Goal: Check status

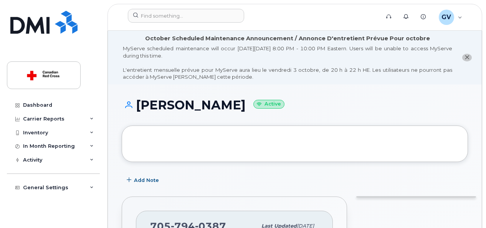
scroll to position [219, 0]
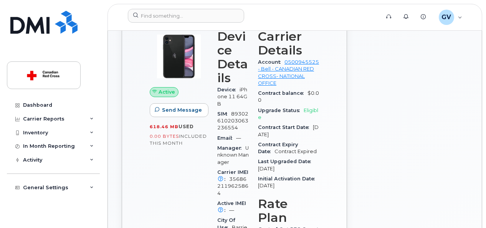
drag, startPoint x: 485, startPoint y: 65, endPoint x: 488, endPoint y: 53, distance: 12.9
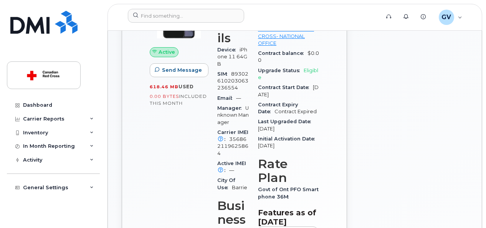
scroll to position [260, 0]
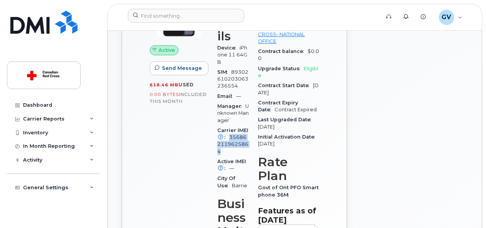
drag, startPoint x: 242, startPoint y: 143, endPoint x: 241, endPoint y: 157, distance: 14.2
click at [241, 157] on div "Carrier IMEI Carrier IMEI is reported during the last billing cycle or change o…" at bounding box center [232, 140] width 31 height 31
copy span "356862119625864"
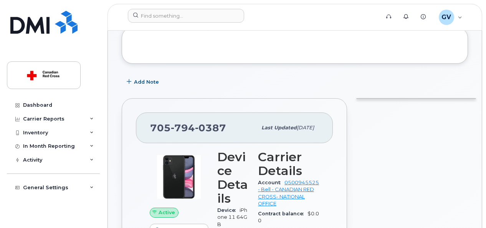
scroll to position [0, 0]
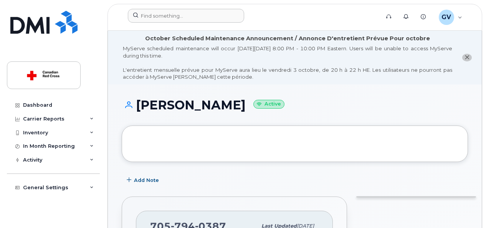
click at [204, 23] on div at bounding box center [251, 17] width 259 height 17
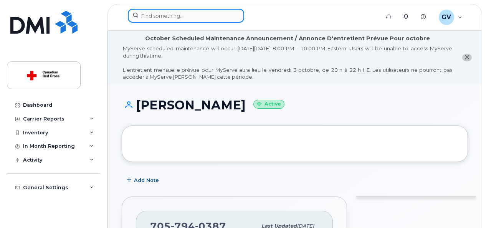
click at [204, 20] on input at bounding box center [186, 16] width 116 height 14
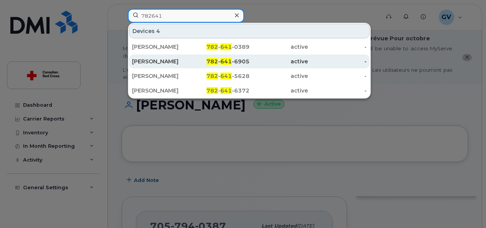
type input "782641"
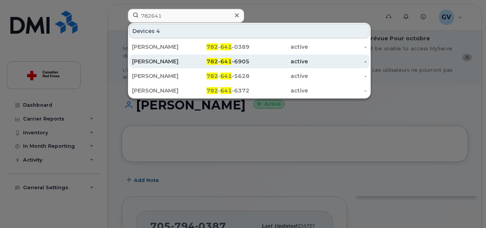
click at [170, 63] on div "[PERSON_NAME]" at bounding box center [161, 62] width 59 height 8
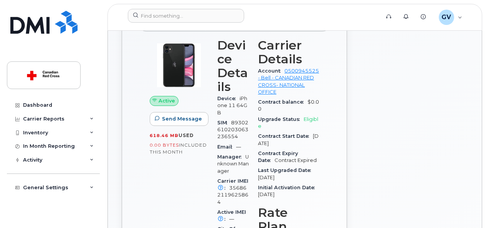
scroll to position [180, 0]
